Goal: Find specific page/section: Find specific page/section

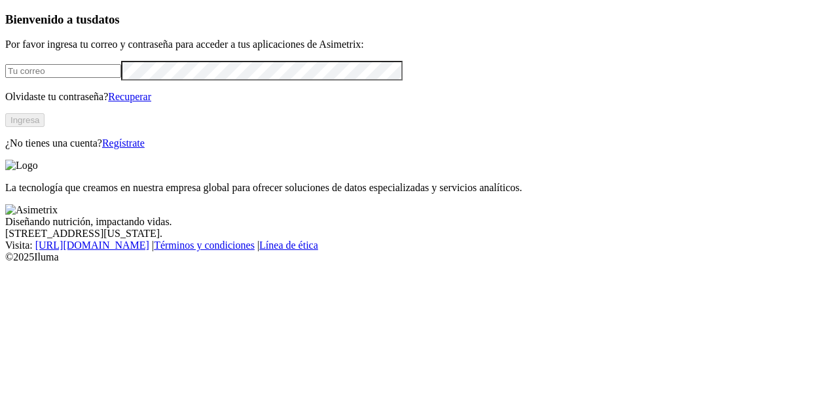
type input "[EMAIL_ADDRESS][DOMAIN_NAME]"
click at [45, 127] on button "Ingresa" at bounding box center [24, 120] width 39 height 14
